Goal: Task Accomplishment & Management: Manage account settings

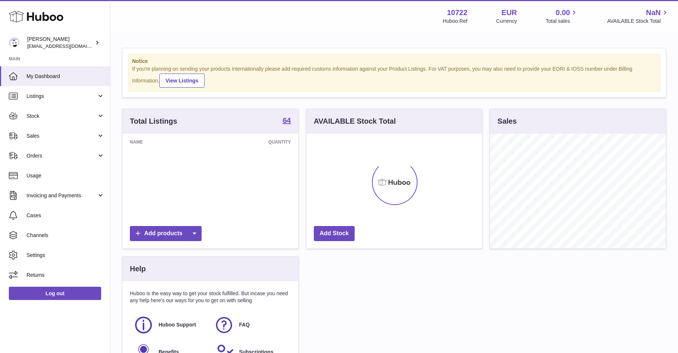
scroll to position [115, 175]
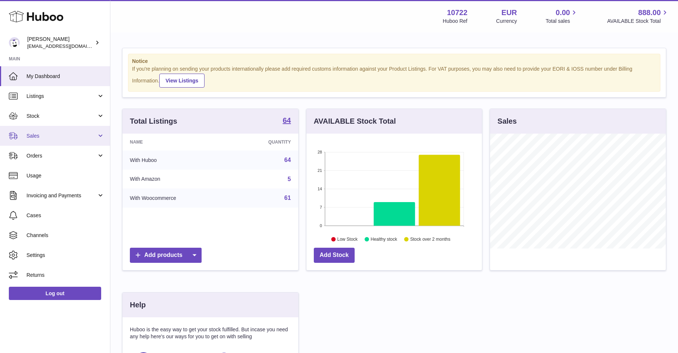
click at [36, 134] on span "Sales" at bounding box center [61, 135] width 70 height 7
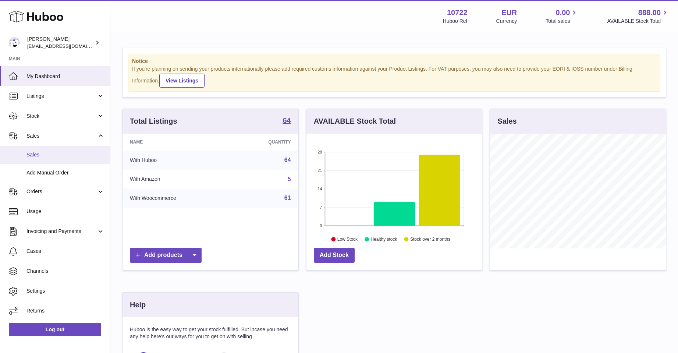
click at [41, 151] on span "Sales" at bounding box center [65, 154] width 78 height 7
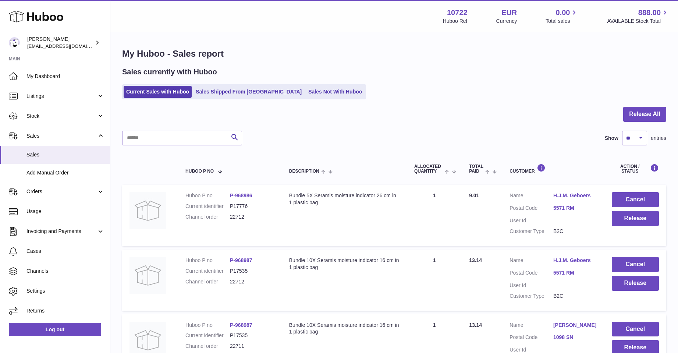
drag, startPoint x: 493, startPoint y: 338, endPoint x: 406, endPoint y: 327, distance: 87.1
click at [407, 327] on td "Quantity Sold 1" at bounding box center [434, 344] width 55 height 61
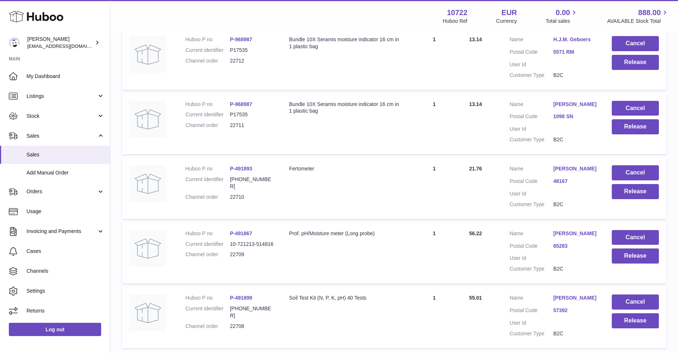
scroll to position [284, 0]
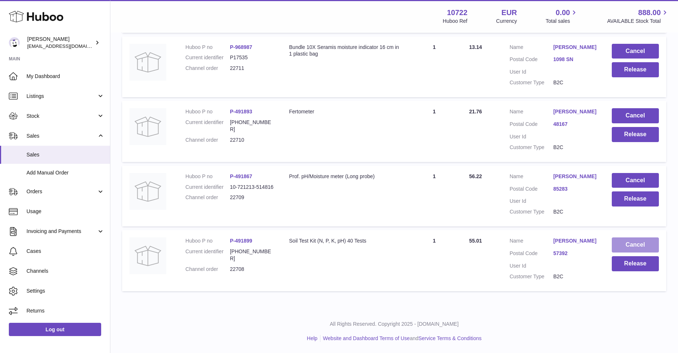
click at [625, 237] on button "Cancel" at bounding box center [634, 244] width 47 height 15
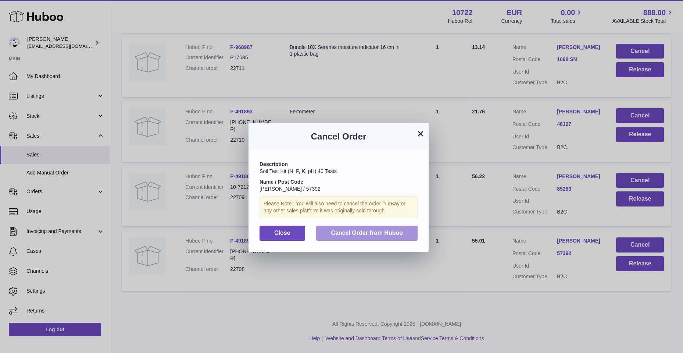
click at [356, 226] on button "Cancel Order from Huboo" at bounding box center [366, 232] width 101 height 15
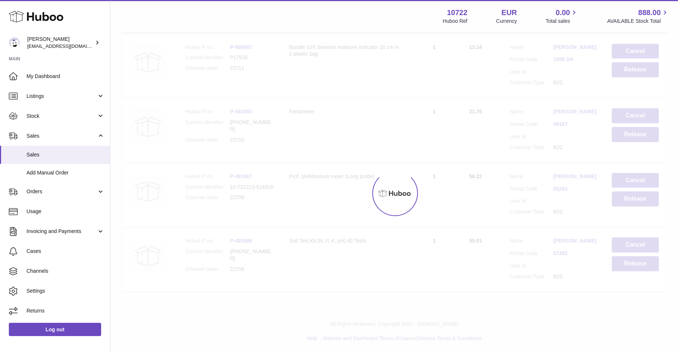
scroll to position [213, 0]
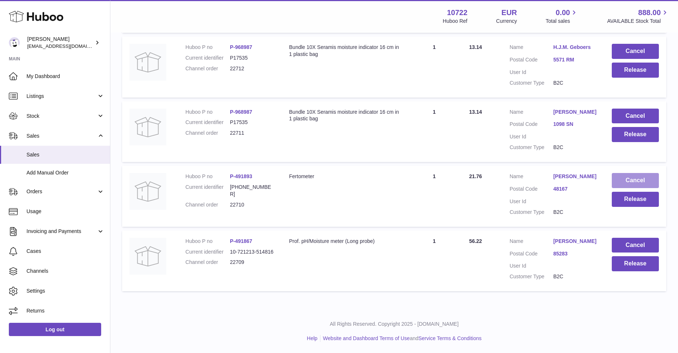
click at [632, 180] on button "Cancel" at bounding box center [634, 180] width 47 height 15
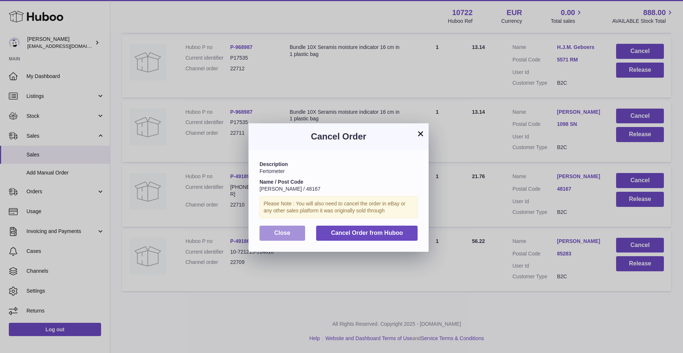
click at [269, 234] on button "Close" at bounding box center [283, 232] width 46 height 15
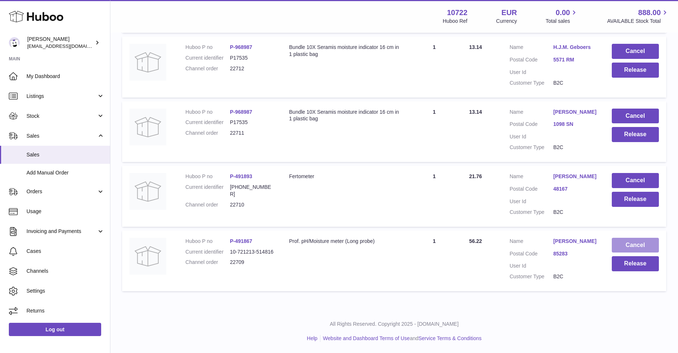
click at [632, 244] on button "Cancel" at bounding box center [634, 245] width 47 height 15
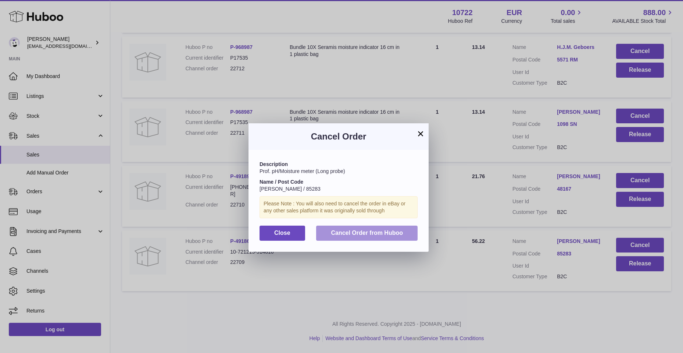
click at [343, 236] on button "Cancel Order from Huboo" at bounding box center [366, 232] width 101 height 15
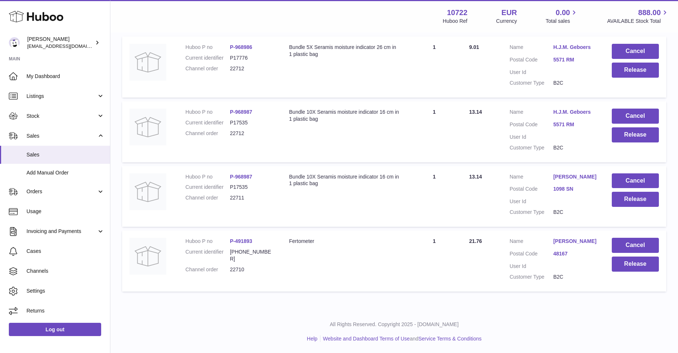
scroll to position [148, 0]
click at [635, 244] on button "Cancel" at bounding box center [634, 245] width 47 height 15
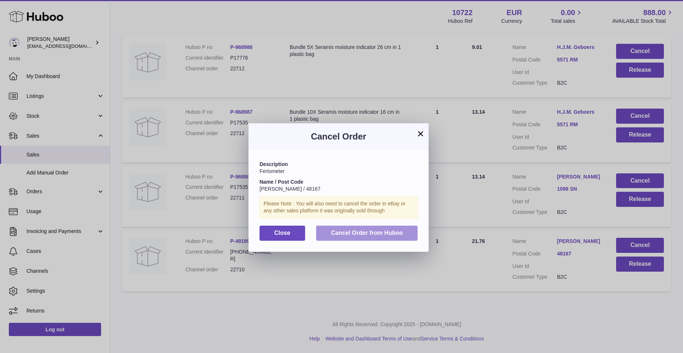
click at [350, 232] on span "Cancel Order from Huboo" at bounding box center [367, 232] width 72 height 6
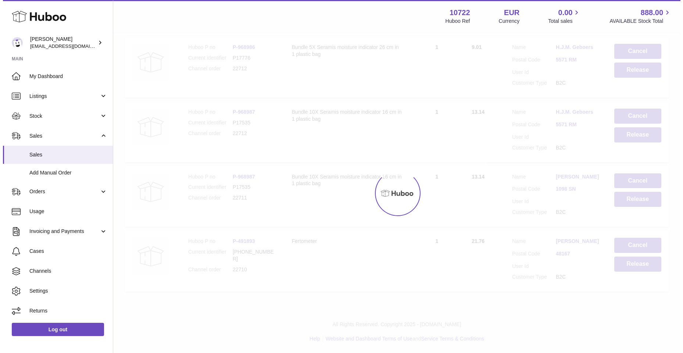
scroll to position [84, 0]
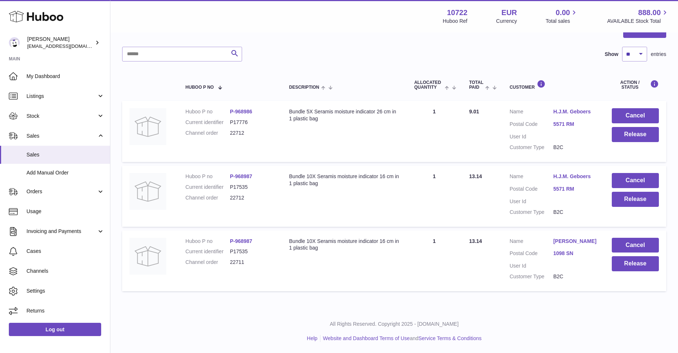
click at [557, 240] on link "[PERSON_NAME]" at bounding box center [575, 241] width 44 height 7
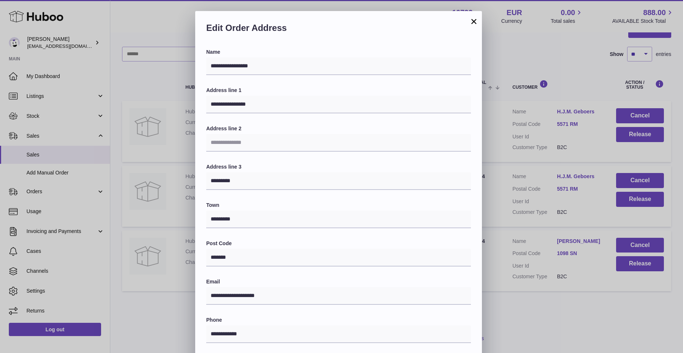
scroll to position [37, 0]
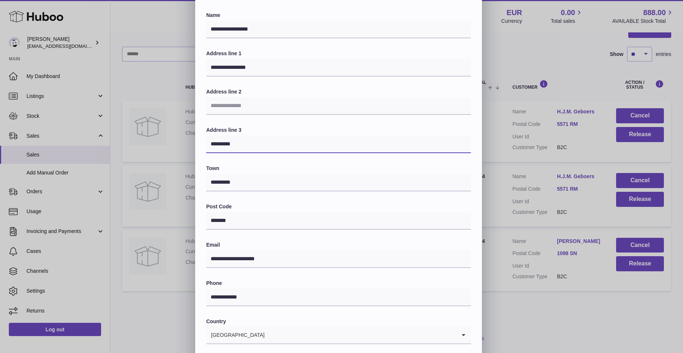
drag, startPoint x: 222, startPoint y: 143, endPoint x: 244, endPoint y: 145, distance: 22.5
click at [244, 145] on input "*********" at bounding box center [338, 144] width 265 height 18
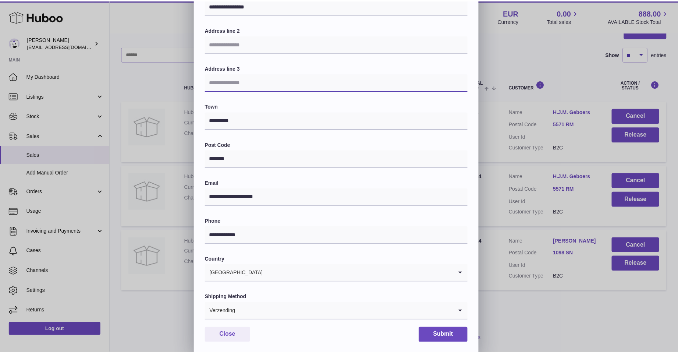
scroll to position [111, 0]
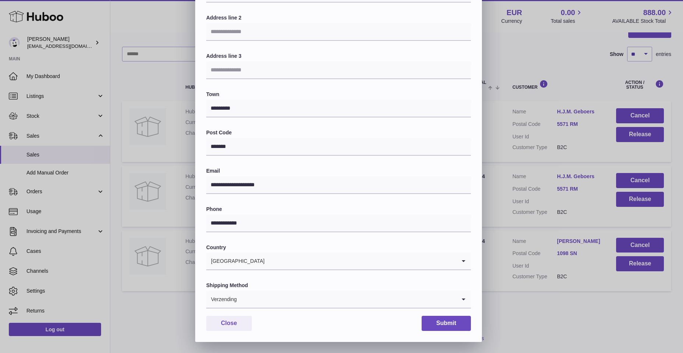
click at [460, 298] on icon "Search for option" at bounding box center [463, 298] width 15 height 17
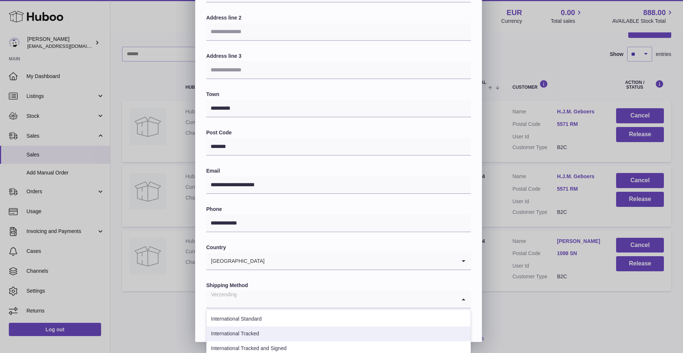
click at [299, 335] on li "International Tracked" at bounding box center [339, 333] width 264 height 15
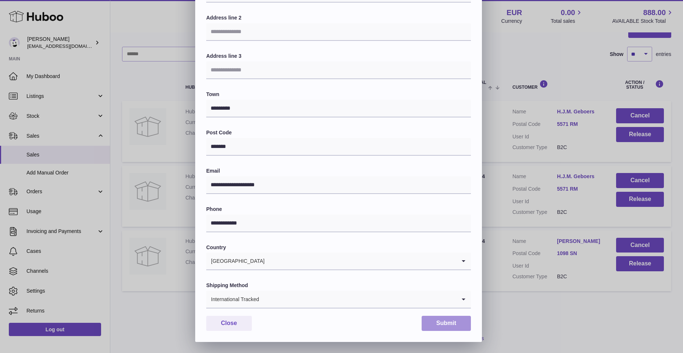
click at [465, 319] on button "Submit" at bounding box center [446, 322] width 49 height 15
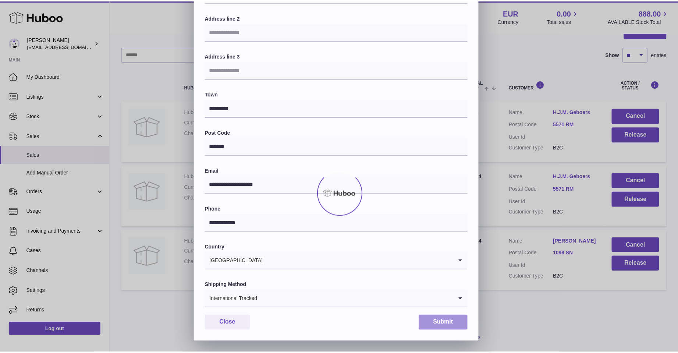
scroll to position [0, 0]
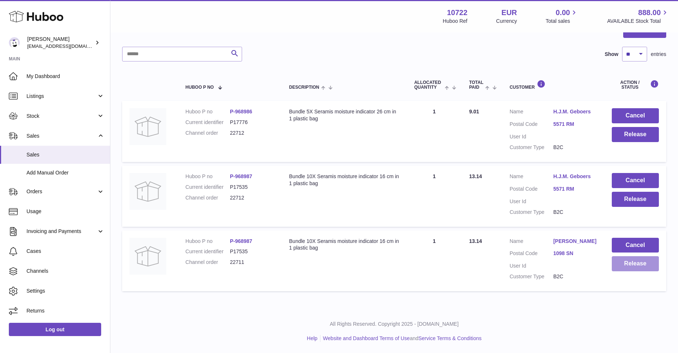
click at [642, 263] on button "Release" at bounding box center [634, 263] width 47 height 15
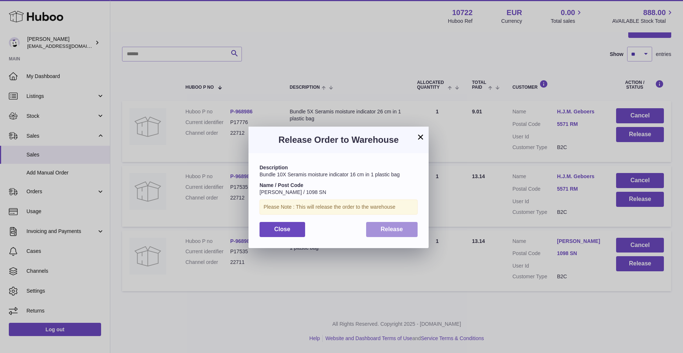
click at [387, 229] on span "Release" at bounding box center [392, 229] width 22 height 6
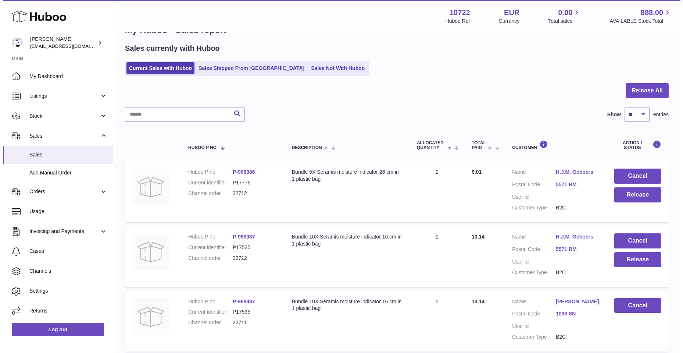
scroll to position [47, 0]
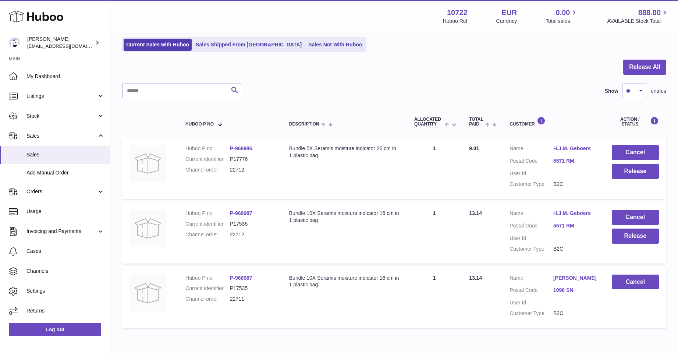
click at [560, 211] on link "H.J.M. Geboers" at bounding box center [575, 213] width 44 height 7
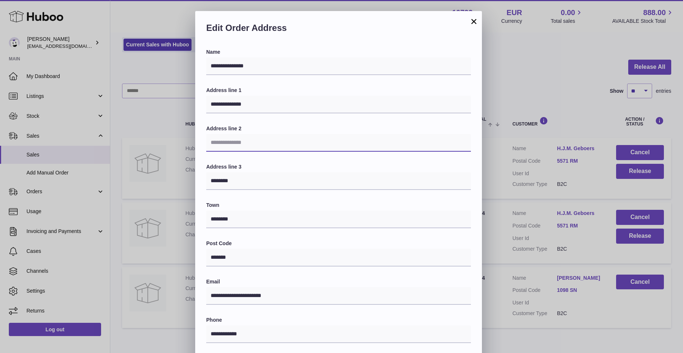
click at [277, 134] on input "text" at bounding box center [338, 143] width 265 height 18
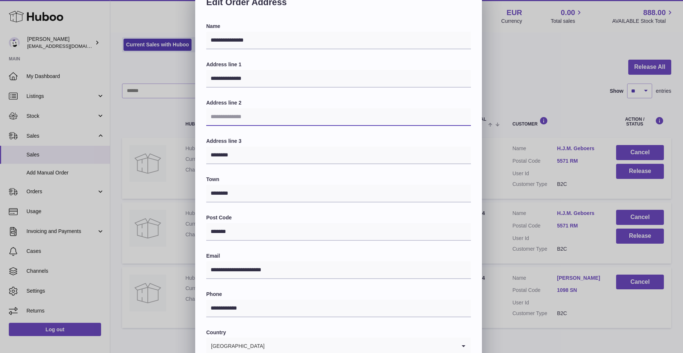
scroll to position [37, 0]
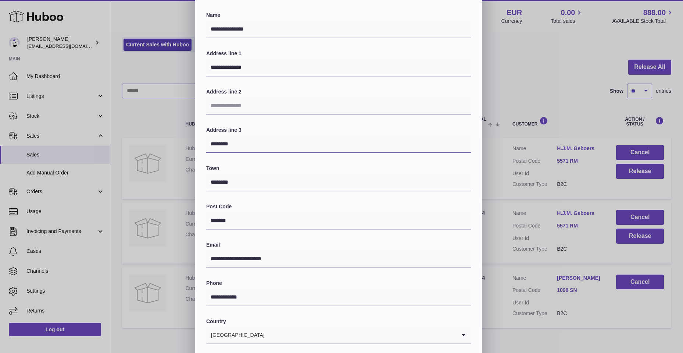
drag, startPoint x: 209, startPoint y: 144, endPoint x: 240, endPoint y: 146, distance: 31.7
click at [240, 146] on input "********" at bounding box center [338, 144] width 265 height 18
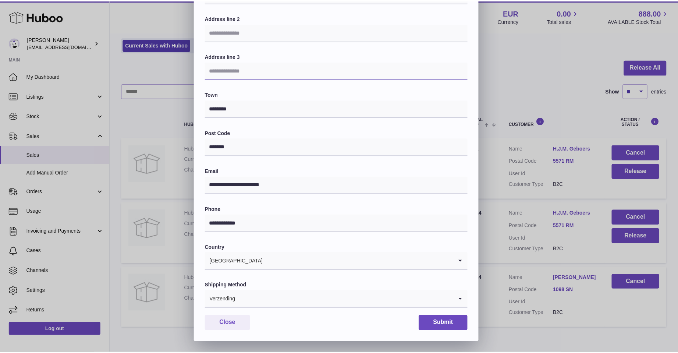
scroll to position [111, 0]
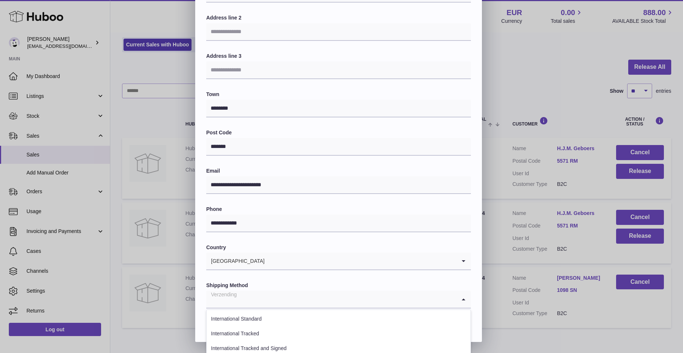
click at [463, 296] on icon "Search for option" at bounding box center [463, 298] width 15 height 17
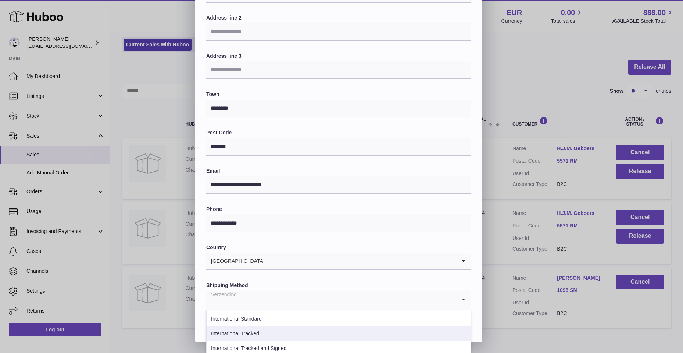
click at [294, 332] on li "International Tracked" at bounding box center [339, 333] width 264 height 15
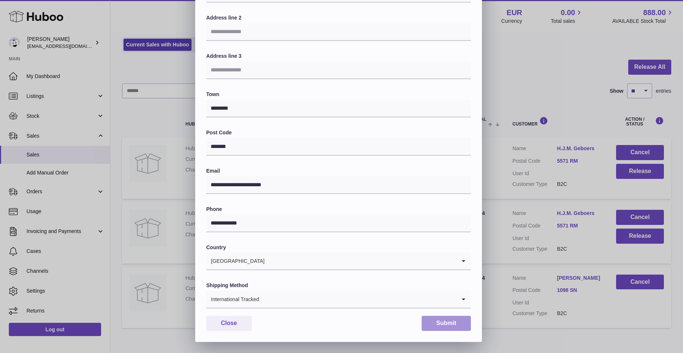
click at [435, 320] on button "Submit" at bounding box center [446, 322] width 49 height 15
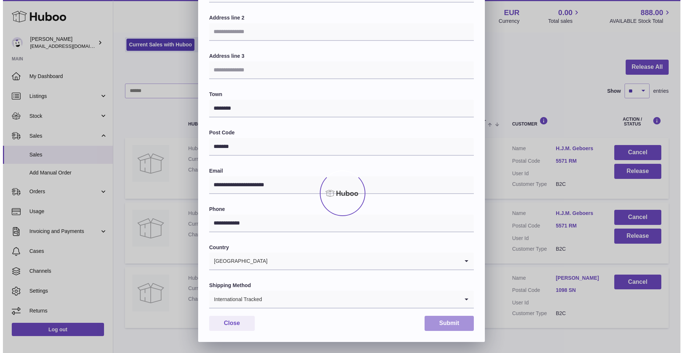
scroll to position [0, 0]
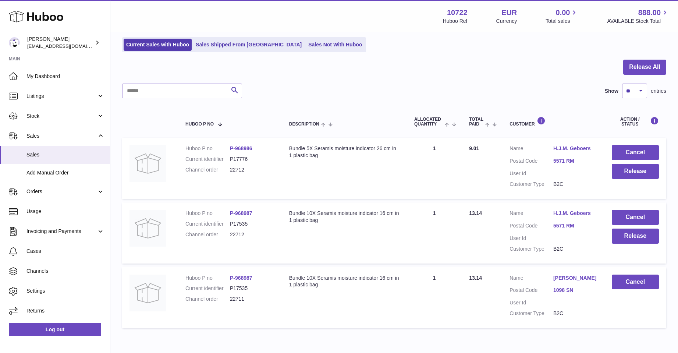
click at [557, 147] on link "H.J.M. Geboers" at bounding box center [575, 148] width 44 height 7
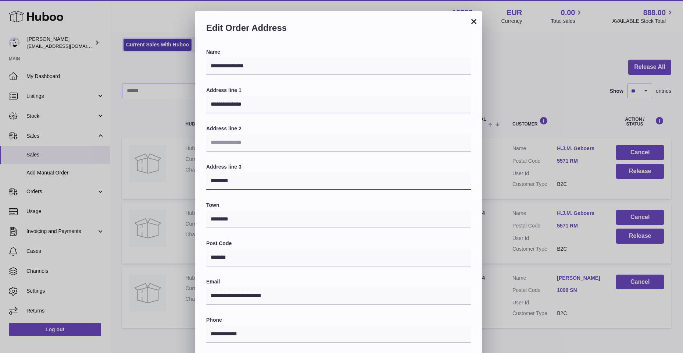
drag, startPoint x: 222, startPoint y: 181, endPoint x: 251, endPoint y: 184, distance: 29.9
click at [251, 184] on input "********" at bounding box center [338, 181] width 265 height 18
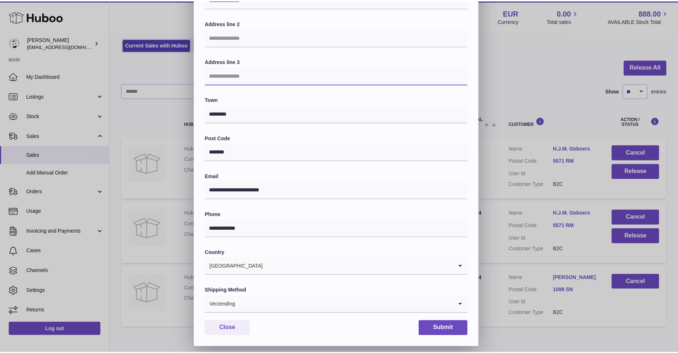
scroll to position [111, 0]
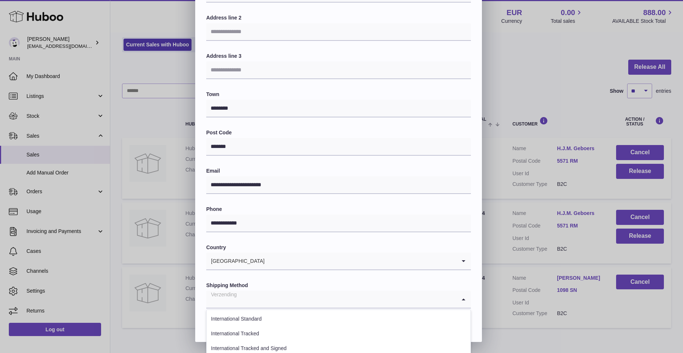
click at [464, 296] on icon "Search for option" at bounding box center [463, 298] width 15 height 17
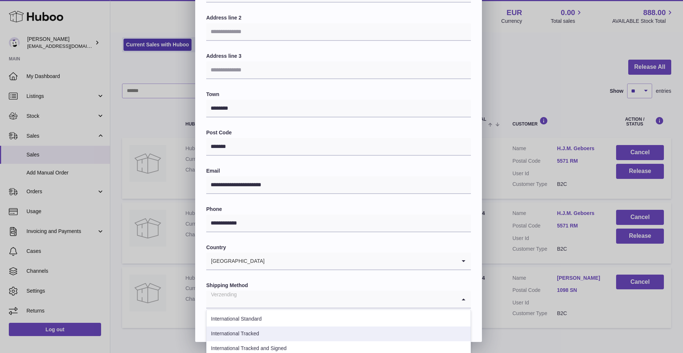
click at [304, 331] on li "International Tracked" at bounding box center [339, 333] width 264 height 15
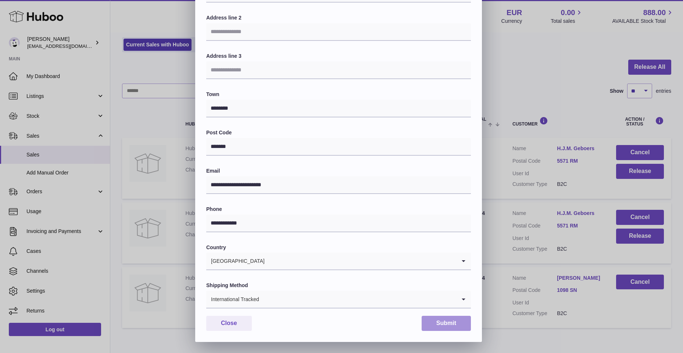
click at [432, 318] on button "Submit" at bounding box center [446, 322] width 49 height 15
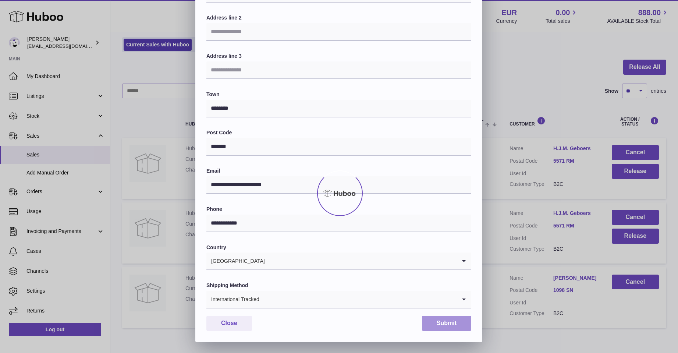
scroll to position [0, 0]
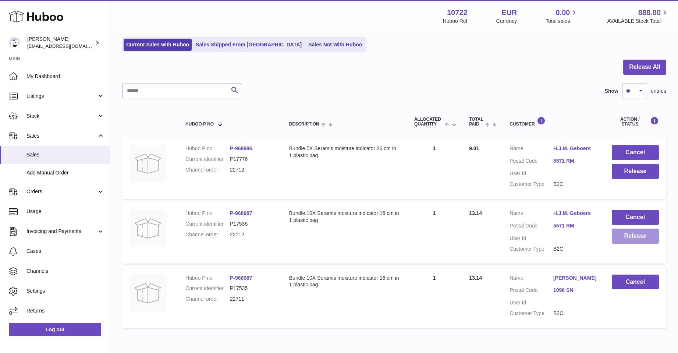
click at [628, 236] on button "Release" at bounding box center [634, 235] width 47 height 15
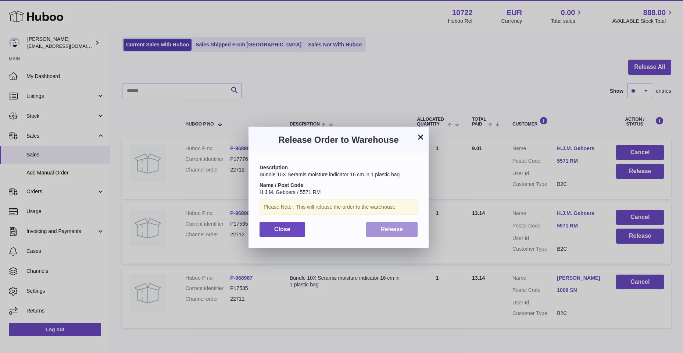
click at [406, 231] on button "Release" at bounding box center [392, 229] width 52 height 15
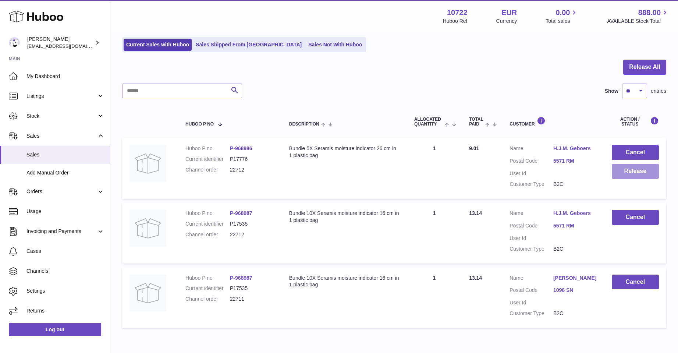
click at [633, 169] on button "Release" at bounding box center [634, 171] width 47 height 15
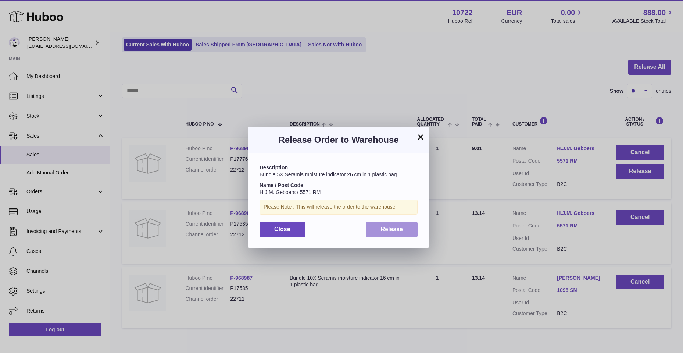
click at [385, 232] on button "Release" at bounding box center [392, 229] width 52 height 15
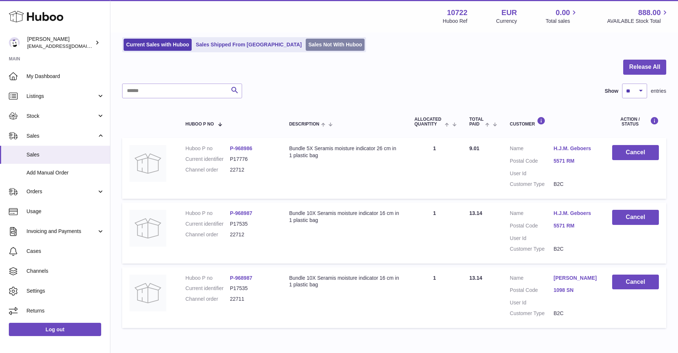
click at [306, 42] on link "Sales Not With Huboo" at bounding box center [335, 45] width 59 height 12
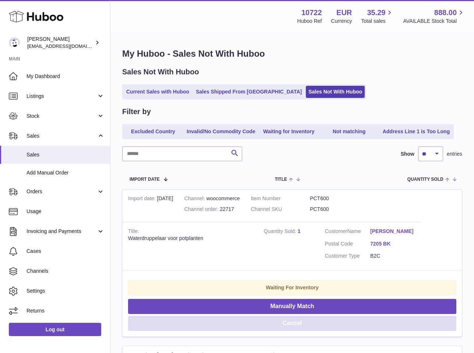
click at [401, 323] on button "Cancel" at bounding box center [292, 322] width 328 height 15
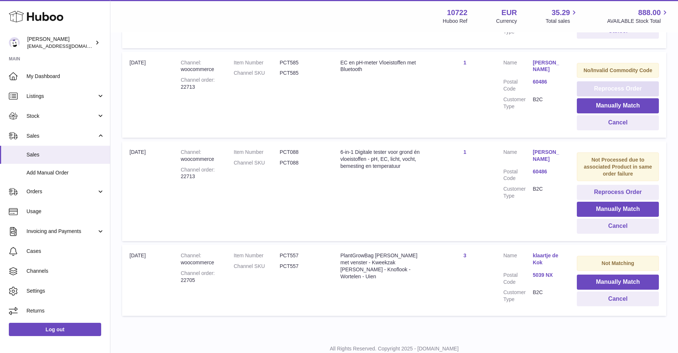
scroll to position [319, 0]
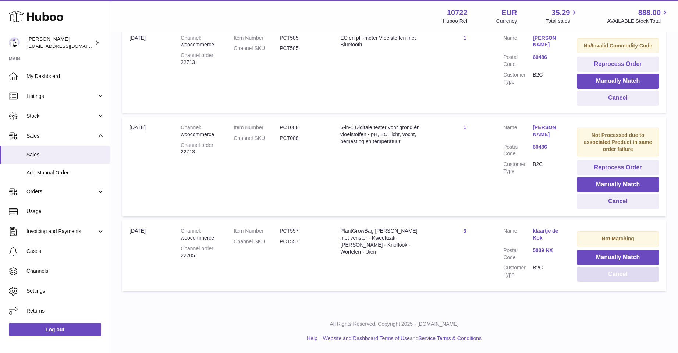
click at [616, 275] on button "Cancel" at bounding box center [617, 274] width 82 height 15
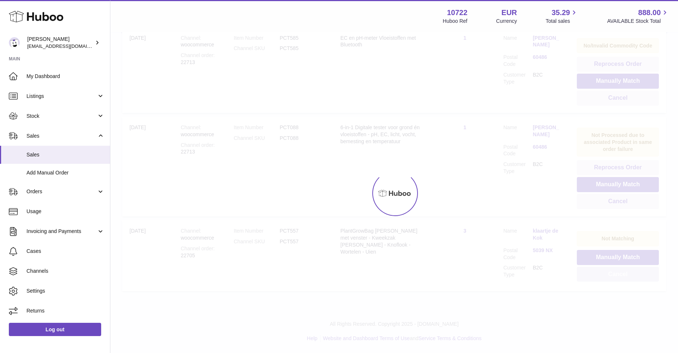
scroll to position [244, 0]
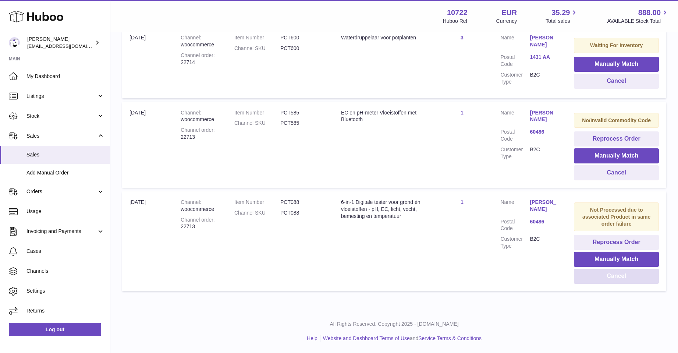
click at [616, 275] on button "Cancel" at bounding box center [616, 275] width 85 height 15
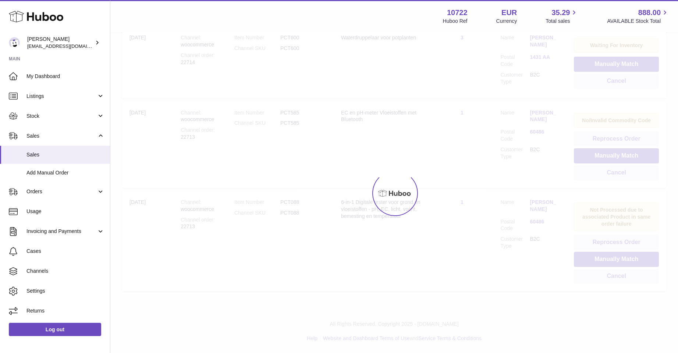
scroll to position [147, 0]
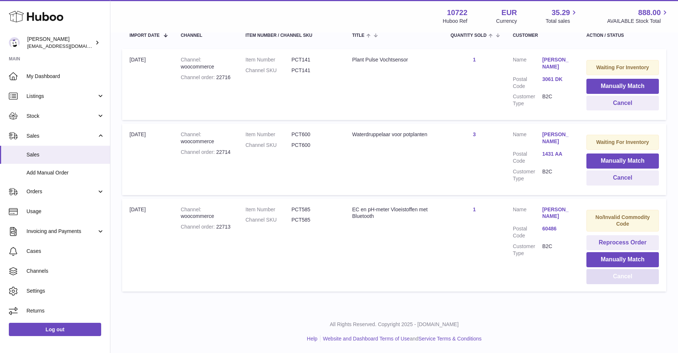
click at [616, 275] on button "Cancel" at bounding box center [622, 276] width 72 height 15
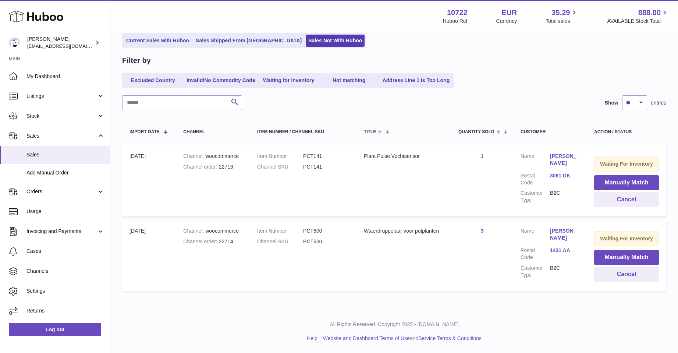
scroll to position [51, 0]
click at [616, 275] on button "Cancel" at bounding box center [626, 274] width 65 height 15
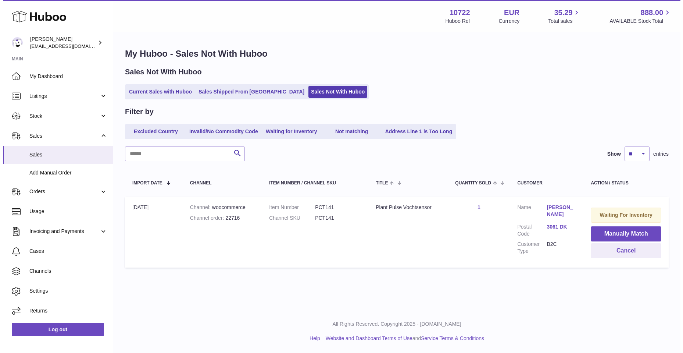
scroll to position [0, 0]
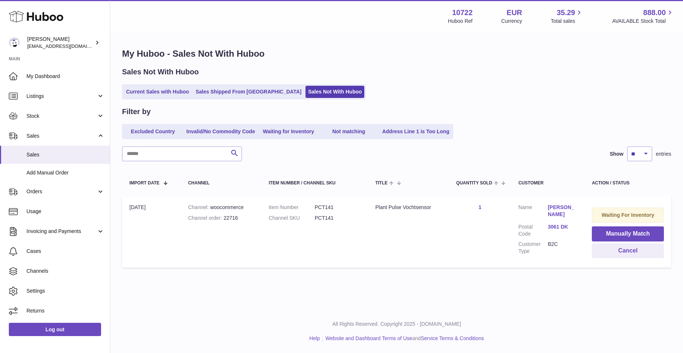
click at [616, 275] on div "My Huboo - Sales Not With Huboo Sales Not With Huboo Current Sales with Huboo S…" at bounding box center [396, 159] width 573 height 253
click at [629, 248] on button "Cancel" at bounding box center [628, 250] width 72 height 15
